Goal: Find contact information: Find contact information

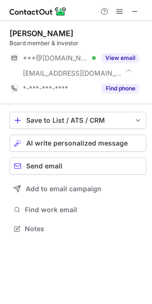
scroll to position [222, 152]
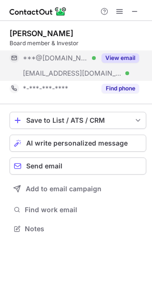
click at [104, 63] on div "View email" at bounding box center [117, 57] width 43 height 15
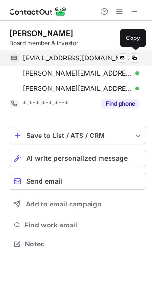
click at [75, 56] on span "mjsuomela@gmail.com" at bounding box center [77, 58] width 109 height 9
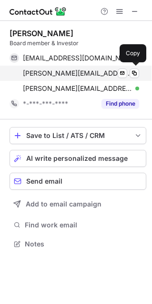
click at [76, 72] on span "martti@korpunsiemen.fi" at bounding box center [77, 73] width 109 height 9
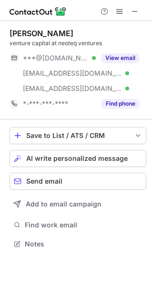
scroll to position [238, 152]
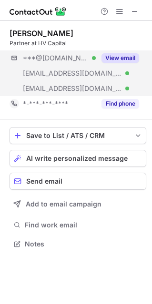
click at [99, 74] on div "***@gmail.com Verified ***@miczaika.de Verified ***@hvcapital.com Verified View…" at bounding box center [78, 73] width 137 height 46
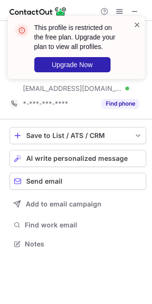
click at [135, 23] on span at bounding box center [137, 25] width 8 height 10
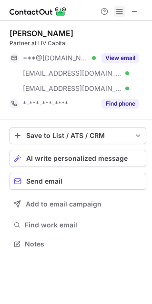
click at [120, 13] on span at bounding box center [120, 12] width 8 height 8
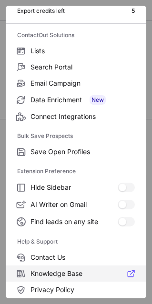
scroll to position [92, 0]
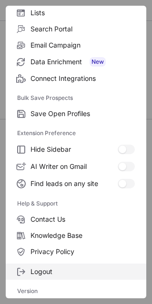
click at [49, 264] on label "Logout" at bounding box center [76, 272] width 140 height 16
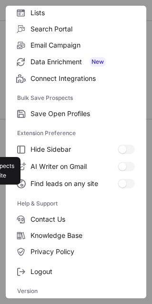
scroll to position [0, 0]
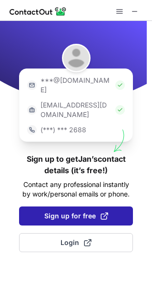
click at [66, 211] on span "Sign up for free" at bounding box center [76, 216] width 64 height 10
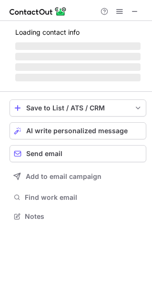
click at [119, 13] on span at bounding box center [120, 12] width 8 height 8
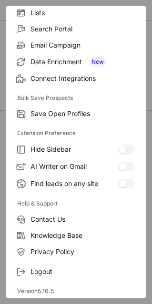
scroll to position [229, 152]
click at [61, 263] on div "Logout" at bounding box center [76, 270] width 140 height 20
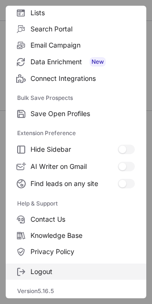
click at [64, 265] on label "Logout" at bounding box center [76, 272] width 140 height 16
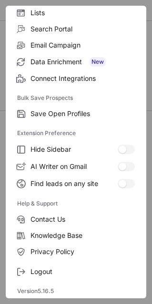
scroll to position [0, 0]
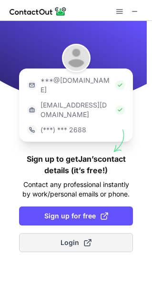
click at [71, 233] on button "Login" at bounding box center [76, 242] width 114 height 19
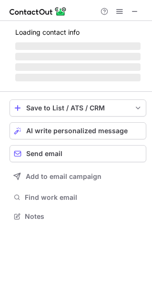
click at [117, 8] on span at bounding box center [120, 12] width 8 height 8
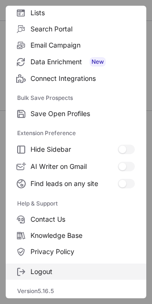
scroll to position [229, 152]
click at [50, 272] on span "Logout" at bounding box center [82, 272] width 104 height 9
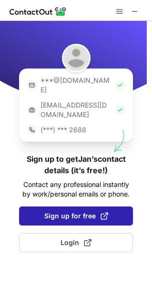
click at [72, 211] on span "Sign up for free" at bounding box center [76, 216] width 64 height 10
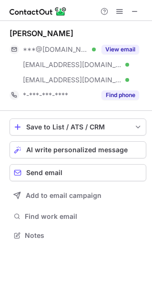
scroll to position [229, 152]
click at [119, 10] on span at bounding box center [120, 12] width 8 height 8
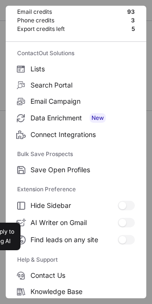
scroll to position [92, 0]
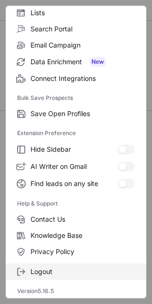
click at [54, 268] on span "Logout" at bounding box center [82, 272] width 104 height 9
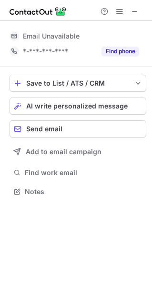
scroll to position [0, 0]
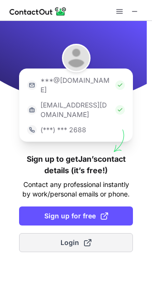
click at [83, 233] on button "Login" at bounding box center [76, 242] width 114 height 19
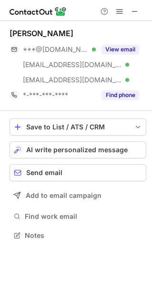
scroll to position [229, 152]
click at [116, 62] on div "***@gmail.com Verified ***@miczaika.de Verified ***@hvcapital.com Verified View…" at bounding box center [78, 65] width 137 height 46
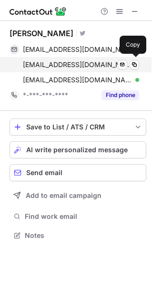
click at [73, 65] on span "jan@miczaika.de" at bounding box center [77, 64] width 109 height 9
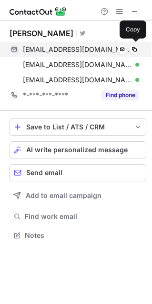
click at [72, 54] on div "janmiczaika@gmail.com Verified Send email Copy" at bounding box center [75, 49] width 130 height 15
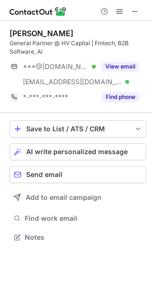
scroll to position [230, 152]
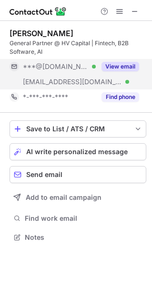
click at [75, 74] on div "[EMAIL_ADDRESS][DOMAIN_NAME] Verified" at bounding box center [53, 81] width 86 height 15
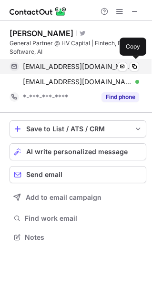
click at [76, 65] on span "[EMAIL_ADDRESS][DOMAIN_NAME]" at bounding box center [77, 66] width 109 height 9
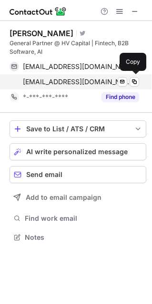
click at [74, 82] on span "[EMAIL_ADDRESS][DOMAIN_NAME]" at bounding box center [77, 82] width 109 height 9
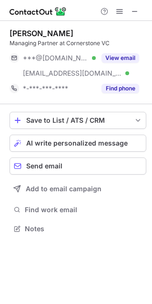
scroll to position [222, 152]
click at [24, 31] on div "Rodney Appiah" at bounding box center [42, 34] width 64 height 10
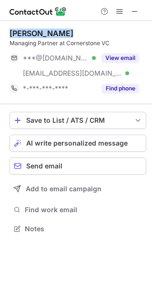
drag, startPoint x: 24, startPoint y: 31, endPoint x: 47, endPoint y: 31, distance: 22.4
click at [47, 31] on div "Rodney Appiah" at bounding box center [42, 34] width 64 height 10
copy div "Rodney Appiah"
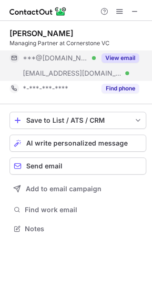
click at [88, 67] on div "***@cornerstonevc.co Verified" at bounding box center [53, 73] width 86 height 15
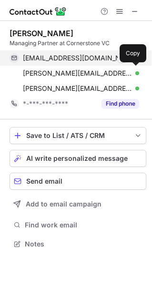
scroll to position [238, 152]
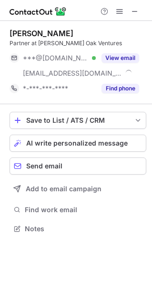
scroll to position [222, 152]
click at [20, 30] on div "[PERSON_NAME]" at bounding box center [42, 34] width 64 height 10
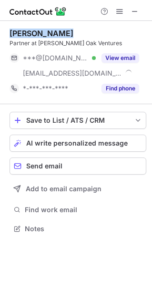
click at [20, 30] on div "[PERSON_NAME]" at bounding box center [42, 34] width 64 height 10
copy div "[PERSON_NAME]"
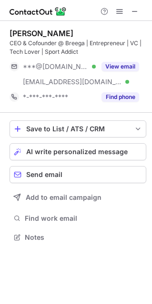
scroll to position [230, 152]
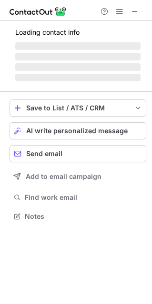
scroll to position [230, 152]
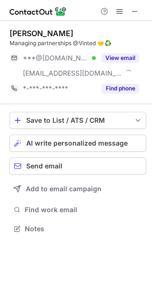
scroll to position [222, 152]
click at [17, 37] on div "[PERSON_NAME]" at bounding box center [42, 34] width 64 height 10
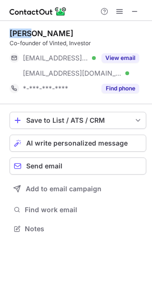
click at [31, 38] on div "[PERSON_NAME]" at bounding box center [42, 34] width 64 height 10
click at [24, 31] on div "[PERSON_NAME]" at bounding box center [42, 34] width 64 height 10
drag, startPoint x: 24, startPoint y: 31, endPoint x: 34, endPoint y: 30, distance: 9.6
click at [34, 30] on div "[PERSON_NAME]" at bounding box center [42, 34] width 64 height 10
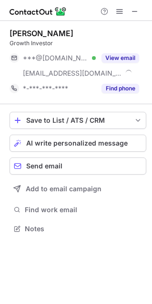
scroll to position [222, 152]
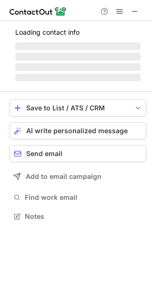
scroll to position [211, 152]
